Goal: Information Seeking & Learning: Learn about a topic

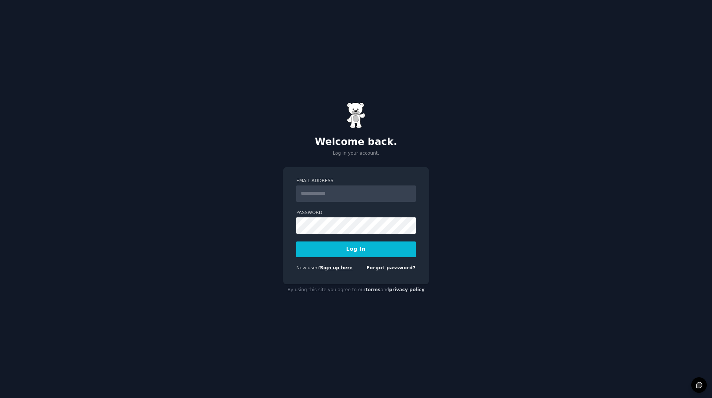
click at [339, 269] on link "Sign up here" at bounding box center [336, 267] width 33 height 5
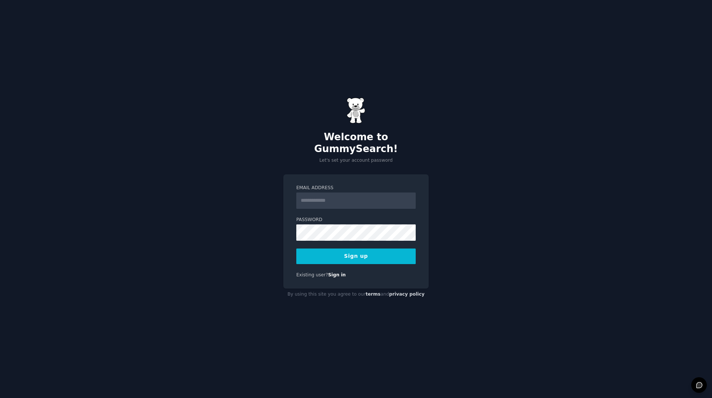
click at [353, 195] on input "Email Address" at bounding box center [355, 201] width 119 height 16
type input "**********"
click at [340, 249] on button "Sign up" at bounding box center [355, 257] width 119 height 16
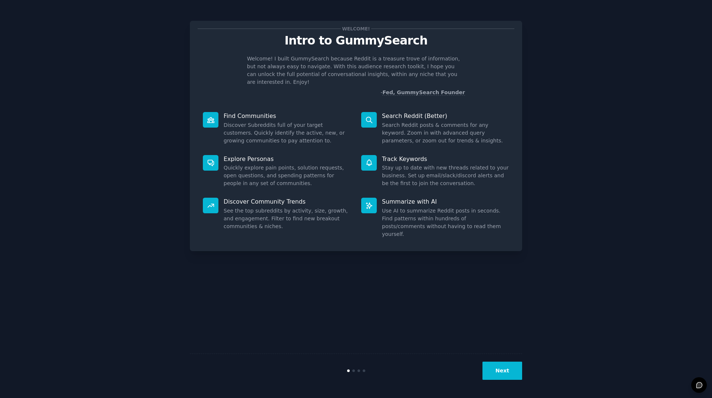
click at [496, 370] on button "Next" at bounding box center [503, 371] width 40 height 18
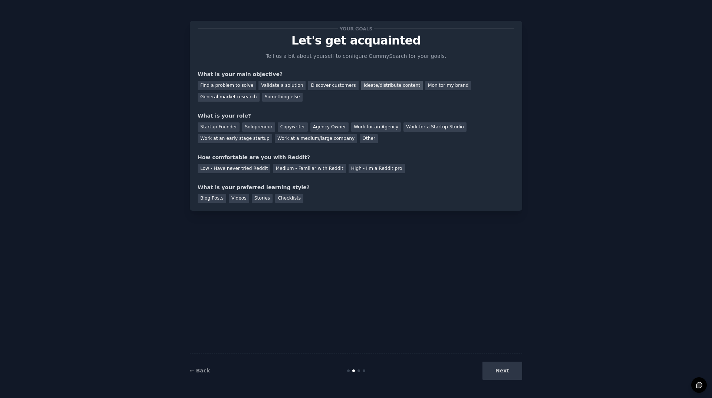
click at [377, 85] on div "Ideate/distribute content" at bounding box center [392, 85] width 62 height 9
click at [442, 88] on div "Monitor my brand" at bounding box center [449, 85] width 46 height 9
click at [275, 140] on div "Work at a medium/large company" at bounding box center [316, 138] width 82 height 9
click at [273, 168] on div "Medium - Familiar with Reddit" at bounding box center [309, 168] width 73 height 9
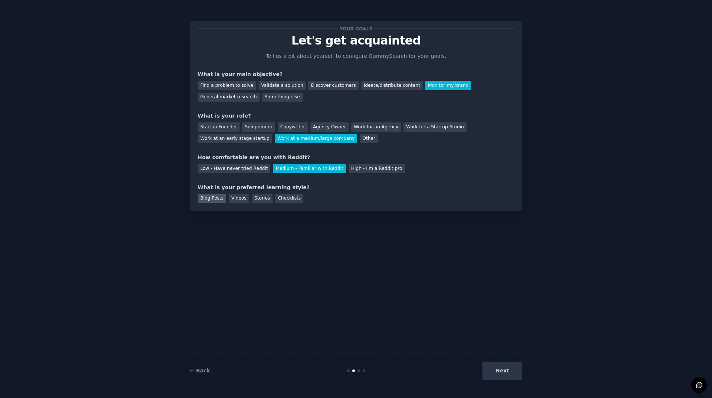
click at [213, 200] on div "Blog Posts" at bounding box center [212, 198] width 29 height 9
click at [234, 201] on div "Videos" at bounding box center [239, 198] width 20 height 9
click at [213, 200] on div "Blog Posts" at bounding box center [212, 198] width 29 height 9
click at [497, 373] on button "Next" at bounding box center [503, 371] width 40 height 18
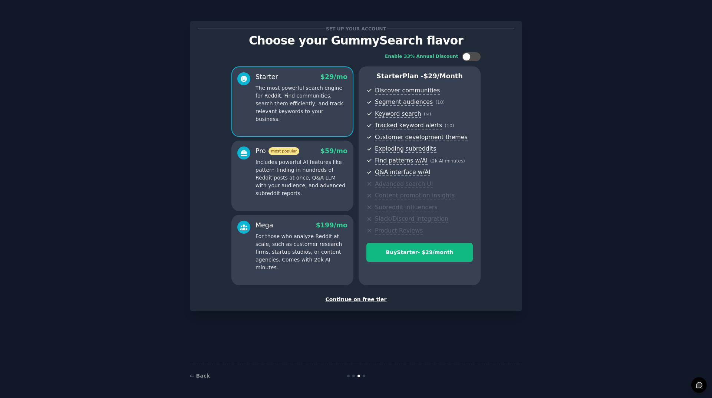
click at [345, 298] on div "Continue on free tier" at bounding box center [356, 300] width 317 height 8
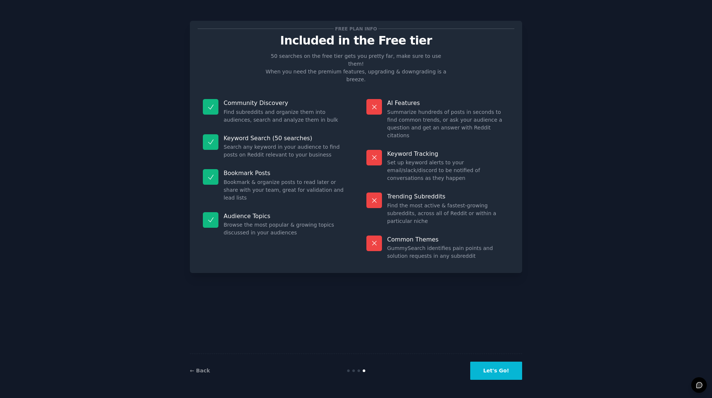
click at [503, 368] on button "Let's Go!" at bounding box center [497, 371] width 52 height 18
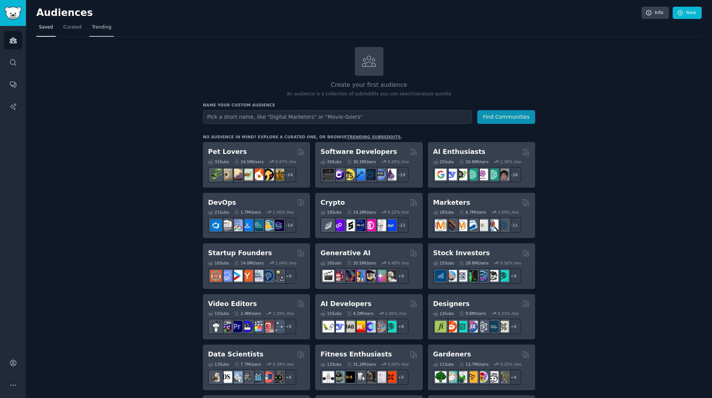
click at [106, 28] on span "Trending" at bounding box center [101, 27] width 19 height 7
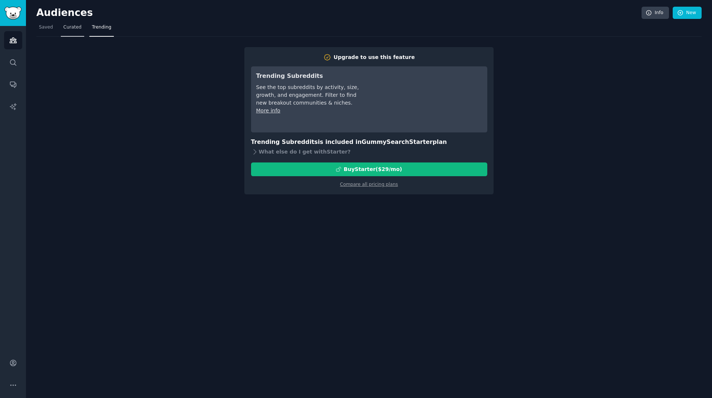
click at [74, 28] on span "Curated" at bounding box center [72, 27] width 18 height 7
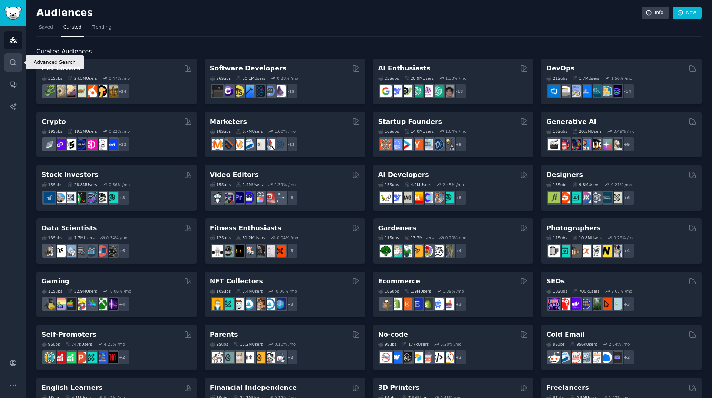
click at [17, 65] on link "Search" at bounding box center [13, 62] width 18 height 18
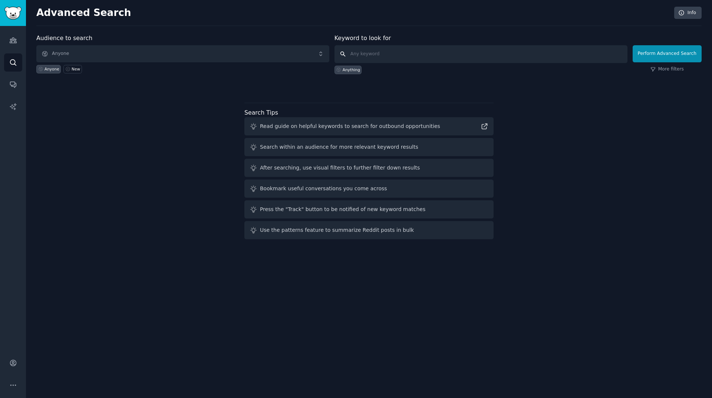
click at [361, 55] on input "text" at bounding box center [481, 54] width 293 height 18
type input "hair transplant"
click at [653, 54] on button "Perform Advanced Search" at bounding box center [667, 53] width 69 height 17
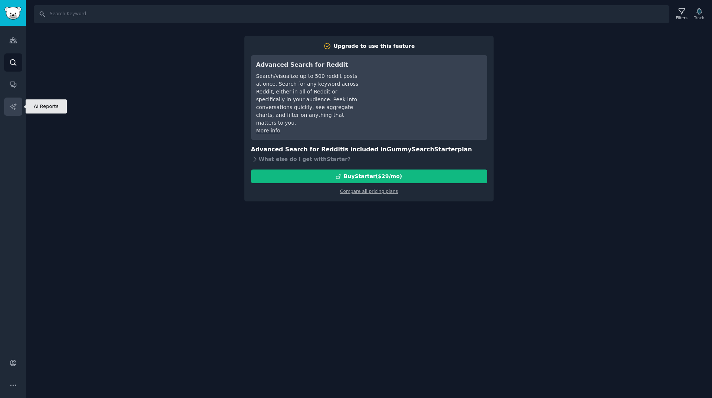
click at [12, 105] on icon "Sidebar" at bounding box center [13, 106] width 6 height 6
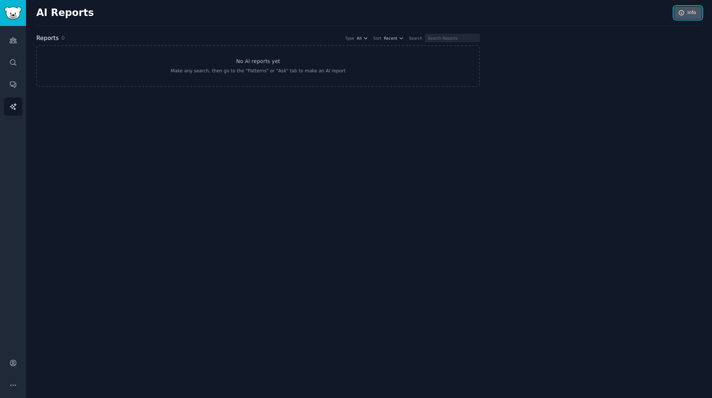
click at [677, 12] on link "Info" at bounding box center [688, 13] width 27 height 13
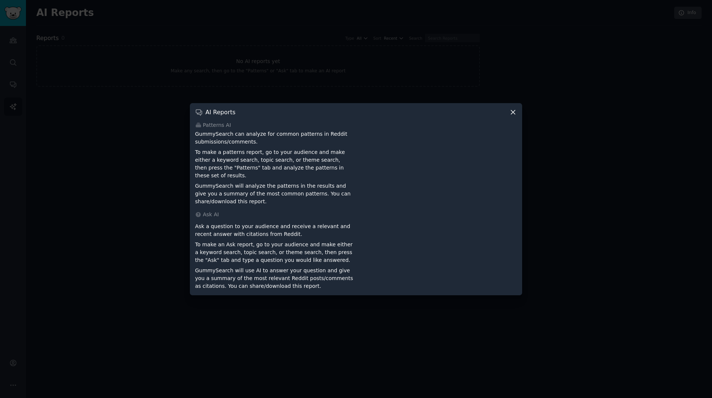
click at [124, 216] on div at bounding box center [356, 199] width 712 height 398
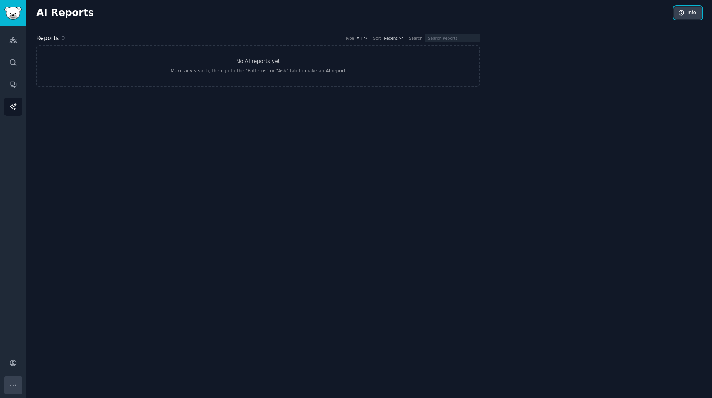
click at [8, 383] on button "More" at bounding box center [13, 385] width 18 height 18
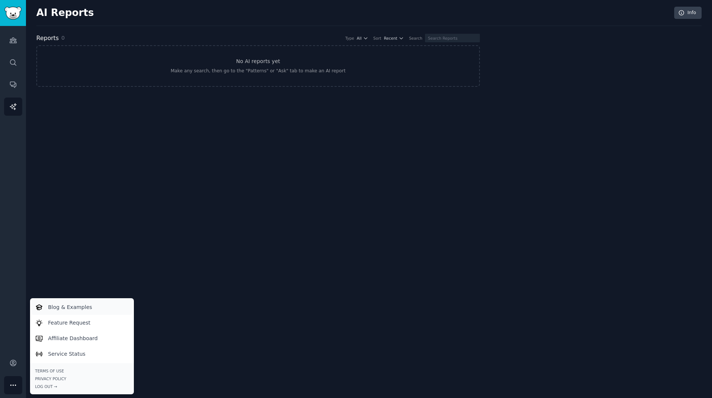
click at [83, 306] on p "Blog & Examples" at bounding box center [70, 308] width 44 height 8
click at [128, 209] on div "AI Reports Info Reports 0 Type All Sort Recent Search No AI reports yet Make an…" at bounding box center [369, 199] width 687 height 398
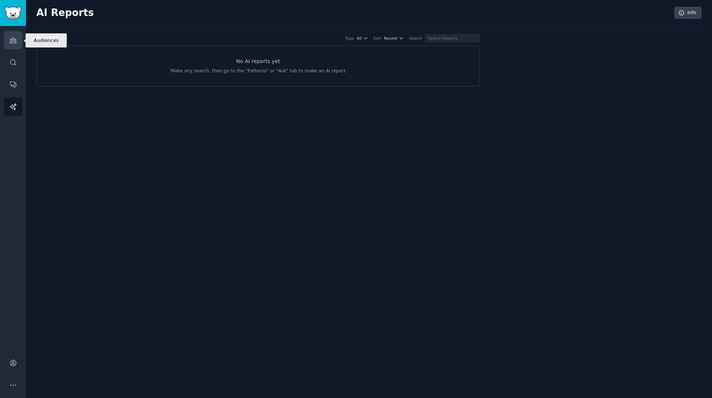
click at [13, 44] on link "Audiences" at bounding box center [13, 40] width 18 height 18
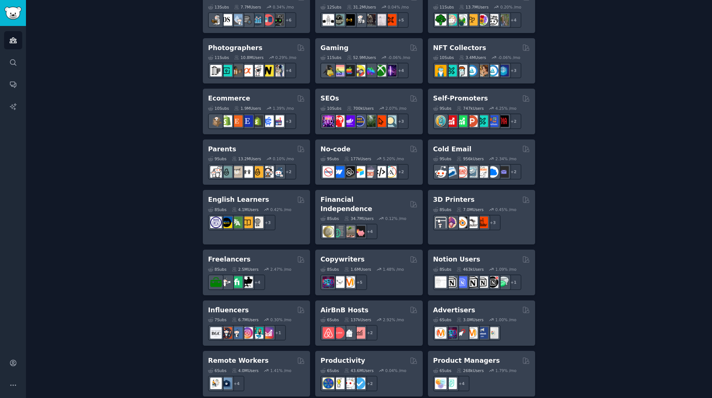
scroll to position [347, 0]
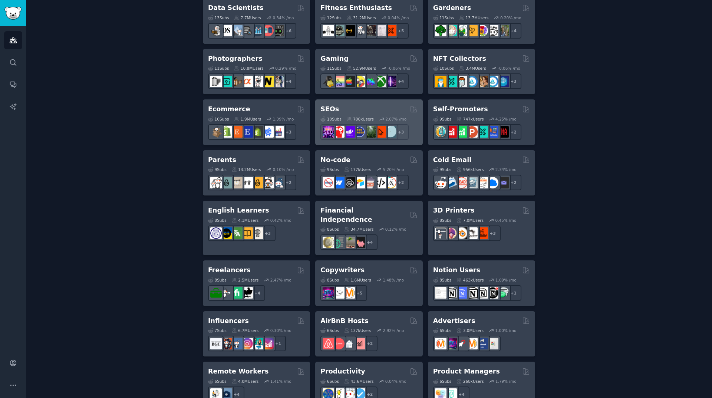
click at [338, 109] on div "SEOs" at bounding box center [369, 109] width 97 height 9
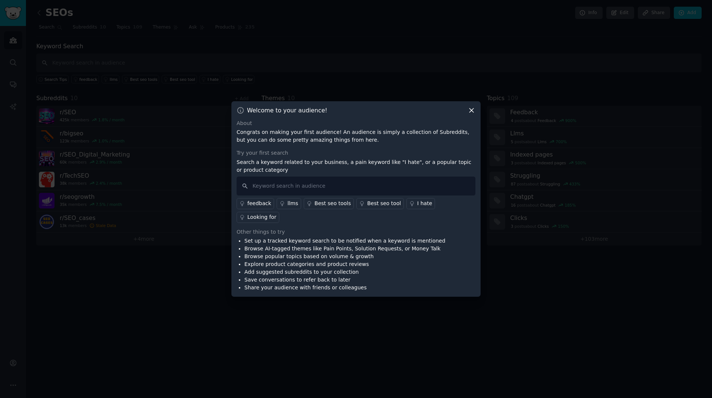
drag, startPoint x: 472, startPoint y: 119, endPoint x: 468, endPoint y: 117, distance: 4.8
click at [472, 114] on icon at bounding box center [472, 111] width 8 height 8
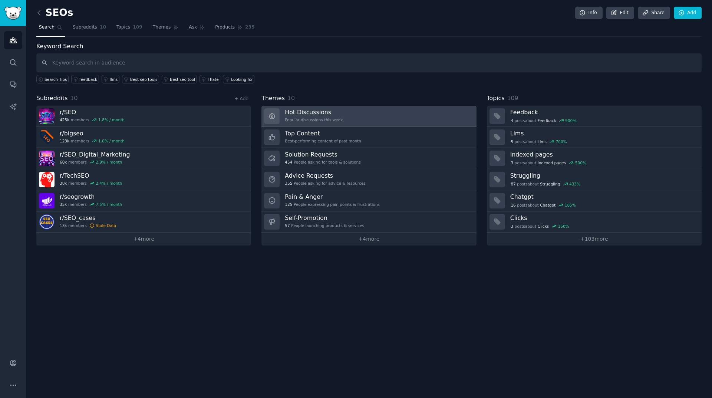
click at [346, 111] on link "Hot Discussions Popular discussions this week" at bounding box center [369, 116] width 215 height 21
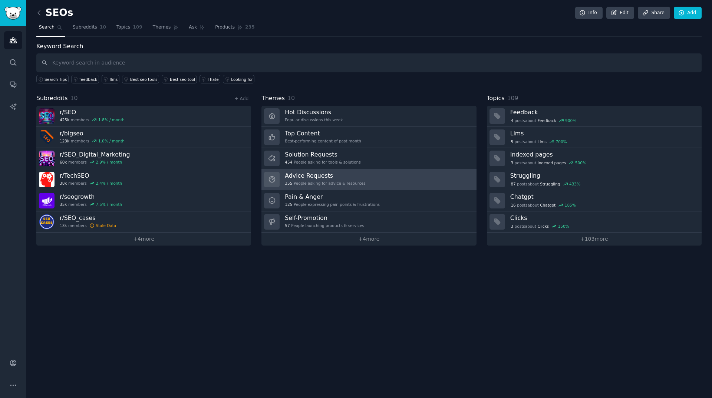
click at [381, 180] on link "Advice Requests 355 People asking for advice & resources" at bounding box center [369, 179] width 215 height 21
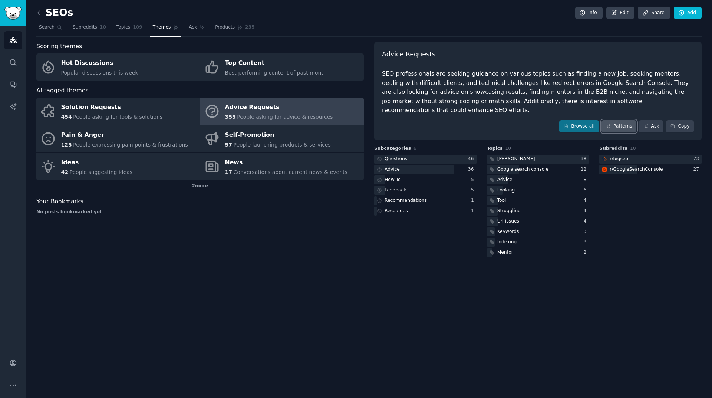
click at [634, 120] on link "Patterns" at bounding box center [619, 126] width 35 height 13
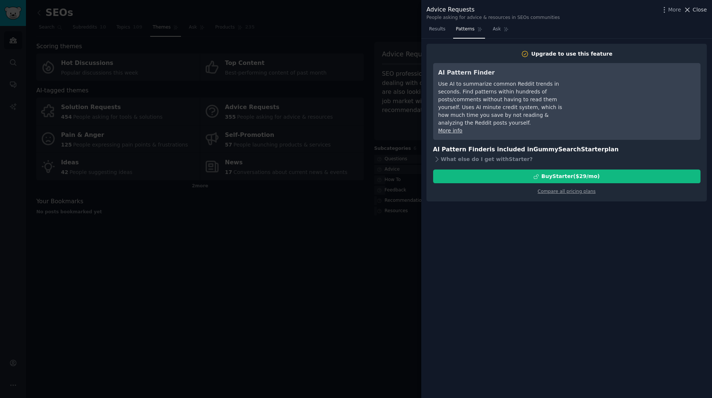
click at [696, 12] on span "Close" at bounding box center [700, 10] width 14 height 8
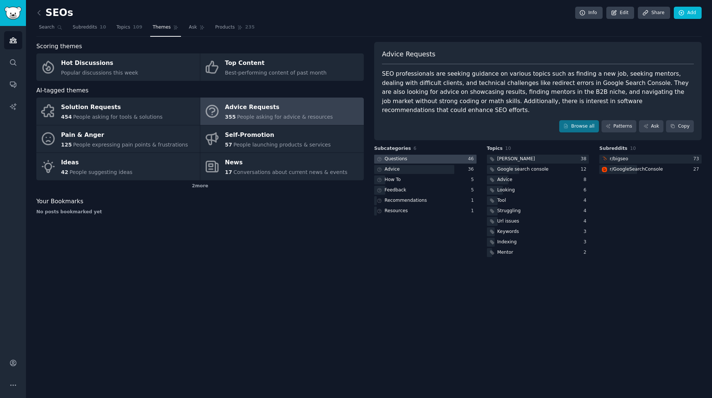
click at [390, 156] on div "Questions" at bounding box center [396, 159] width 23 height 7
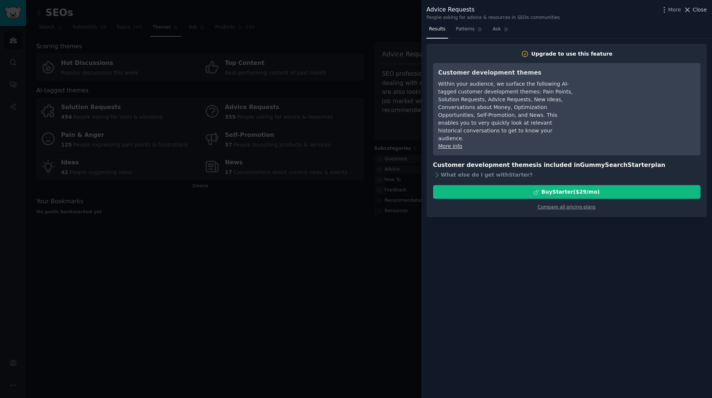
click at [700, 11] on span "Close" at bounding box center [700, 10] width 14 height 8
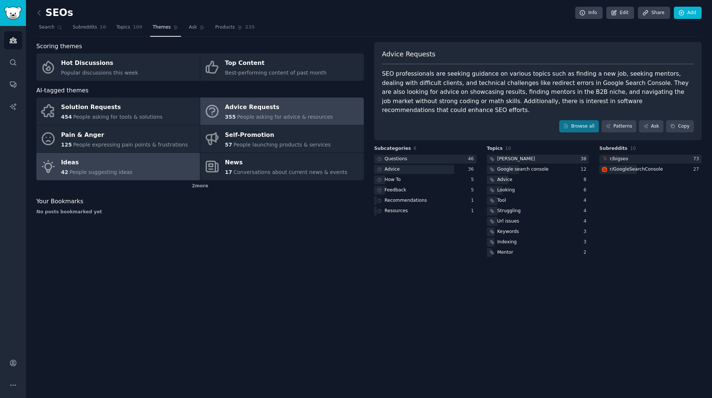
click at [178, 169] on link "Ideas 42 People suggesting ideas" at bounding box center [118, 166] width 164 height 27
